Goal: Information Seeking & Learning: Check status

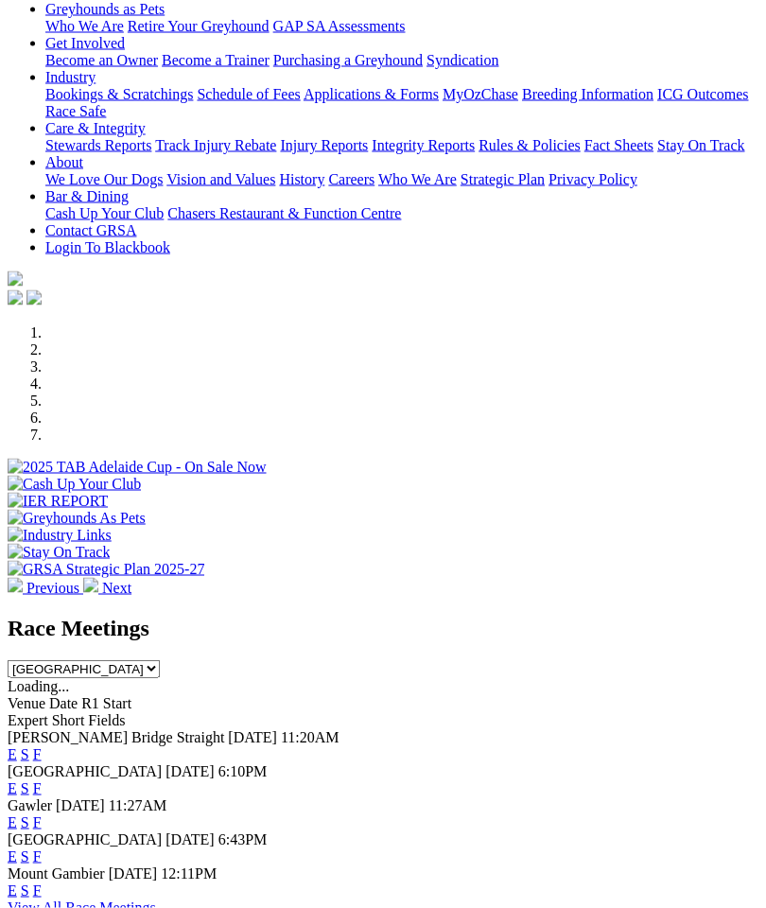
scroll to position [308, 0]
click at [42, 848] on link "F" at bounding box center [37, 856] width 9 height 16
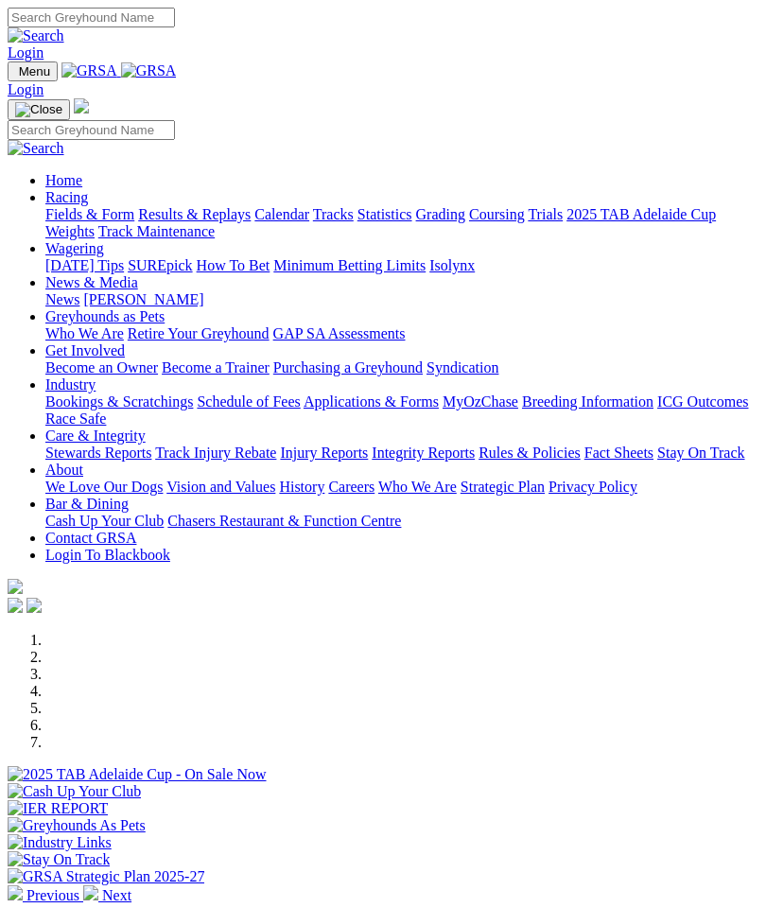
scroll to position [384, 0]
click at [88, 202] on link "Racing" at bounding box center [66, 197] width 43 height 16
click at [169, 222] on link "Results & Replays" at bounding box center [194, 214] width 113 height 16
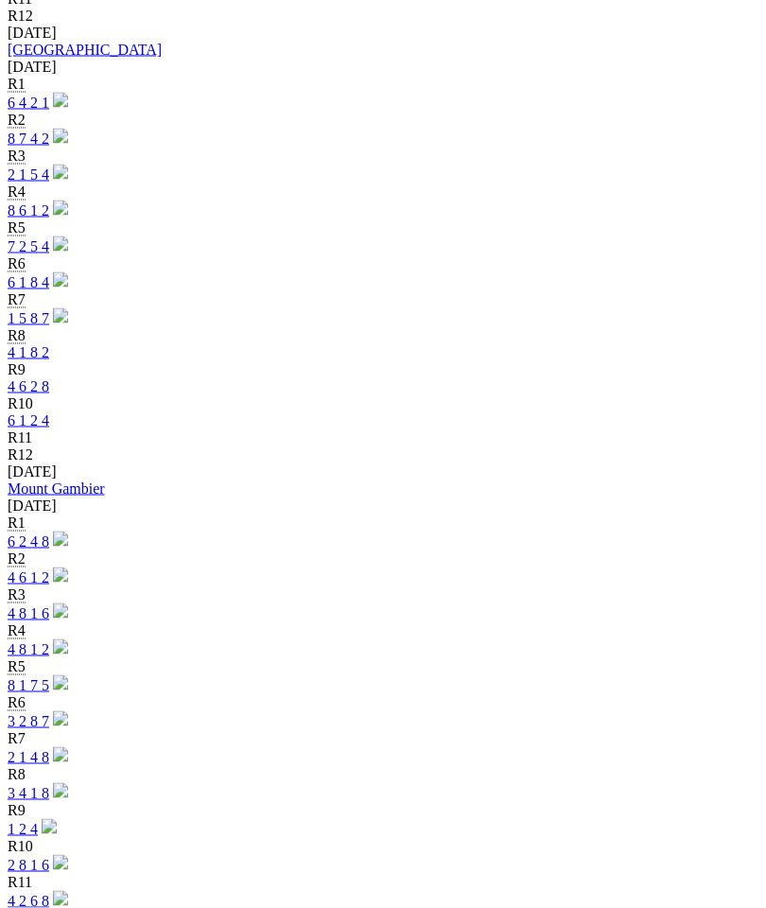
scroll to position [1346, 0]
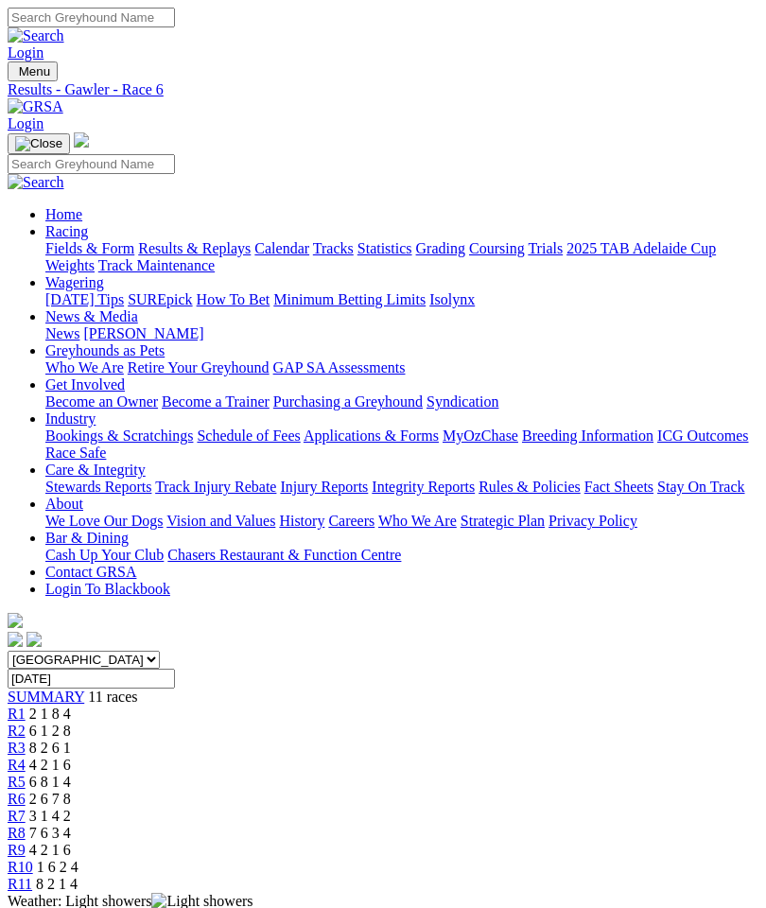
click at [26, 825] on link "R8" at bounding box center [17, 833] width 18 height 16
